Goal: Browse casually

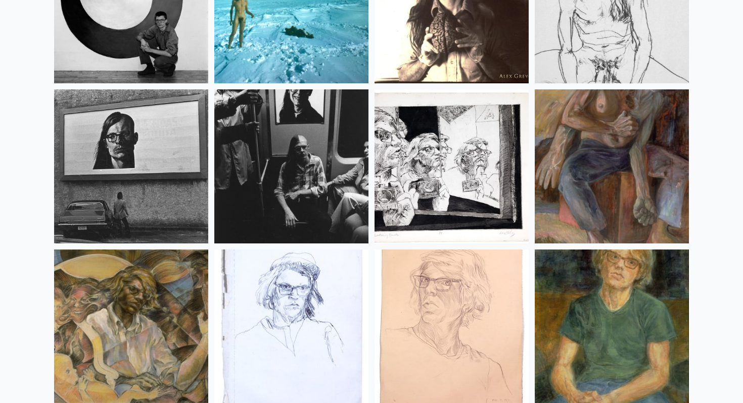
scroll to position [13459, 0]
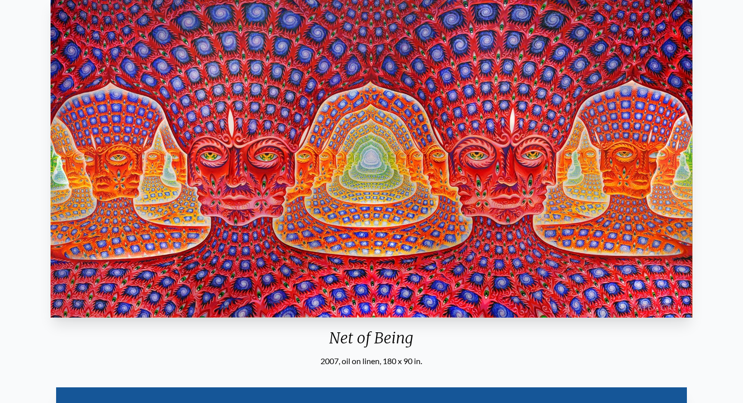
scroll to position [33, 0]
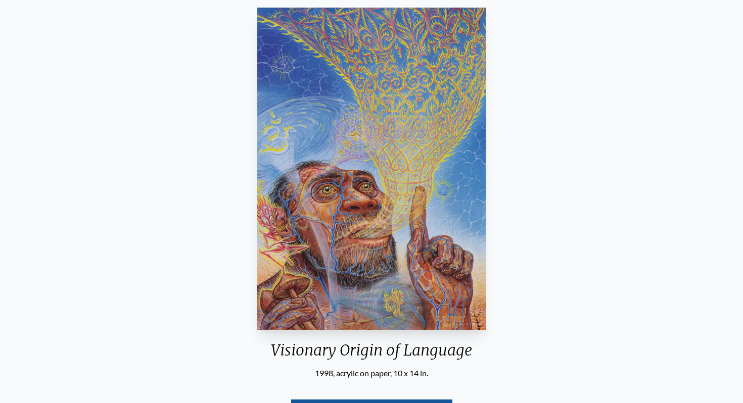
scroll to position [84, 0]
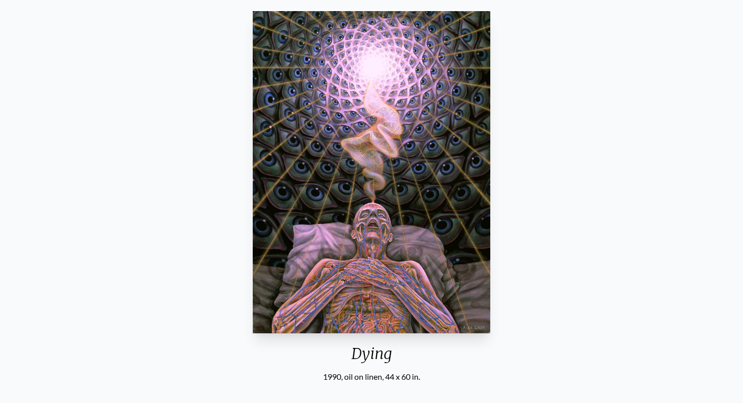
scroll to position [132, 0]
